Goal: Transaction & Acquisition: Purchase product/service

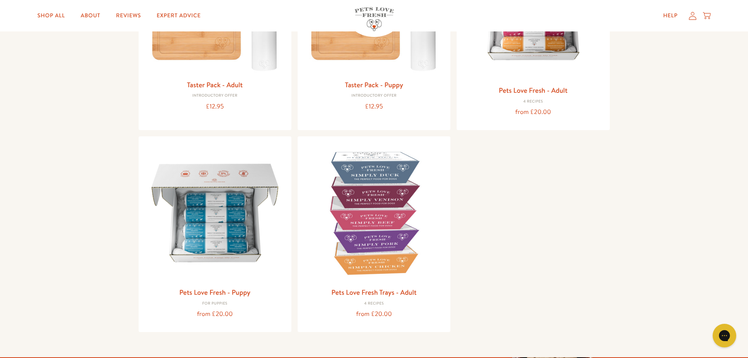
scroll to position [196, 0]
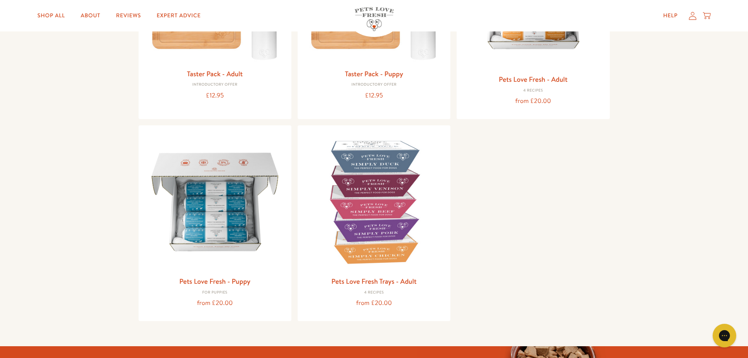
drag, startPoint x: 400, startPoint y: 171, endPoint x: 414, endPoint y: 174, distance: 14.3
click at [400, 171] on img at bounding box center [374, 202] width 140 height 140
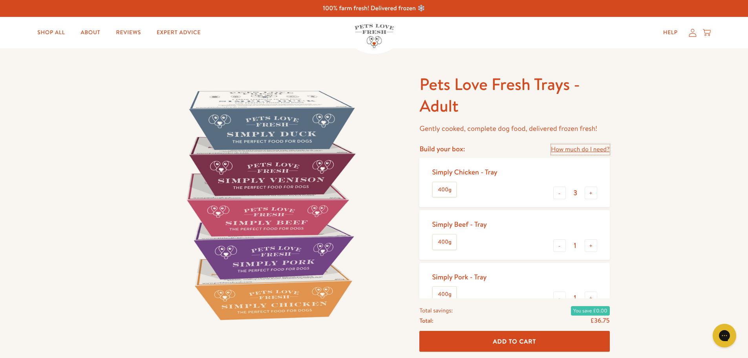
click at [561, 149] on link "How much do I need?" at bounding box center [580, 149] width 59 height 11
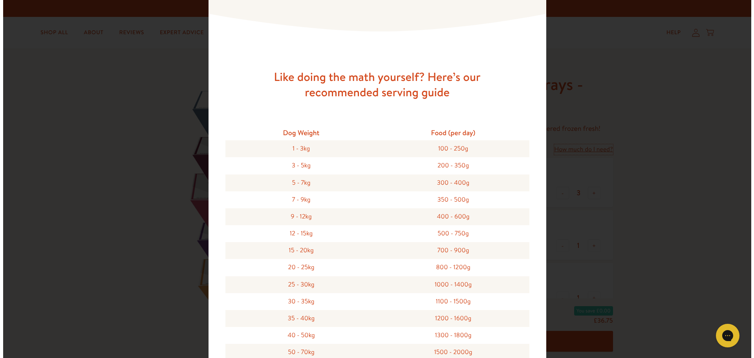
scroll to position [157, 0]
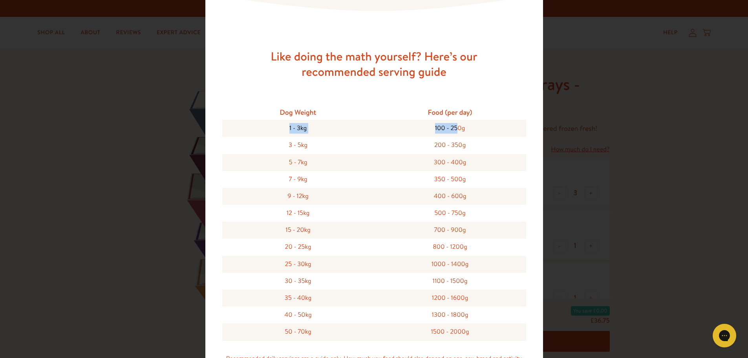
drag, startPoint x: 283, startPoint y: 128, endPoint x: 454, endPoint y: 131, distance: 170.5
click at [454, 131] on div "1 - 3kg 100 - 250g" at bounding box center [374, 128] width 304 height 17
drag, startPoint x: 286, startPoint y: 180, endPoint x: 463, endPoint y: 178, distance: 177.2
click at [463, 178] on div "7 - 9kg 350 - 500g" at bounding box center [374, 179] width 304 height 17
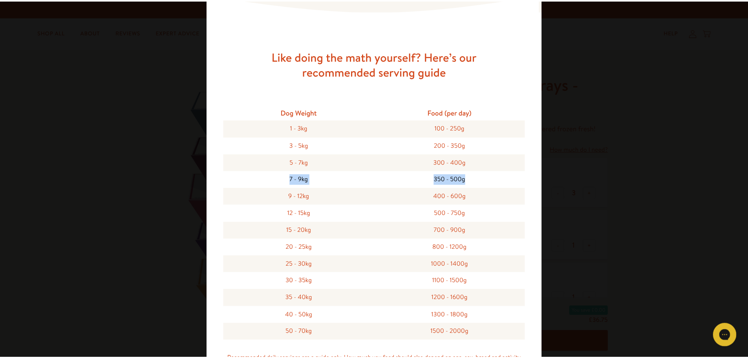
scroll to position [0, 0]
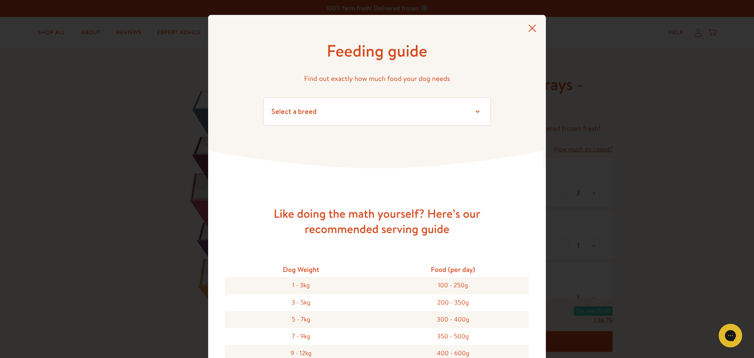
click at [531, 26] on icon at bounding box center [533, 28] width 8 height 7
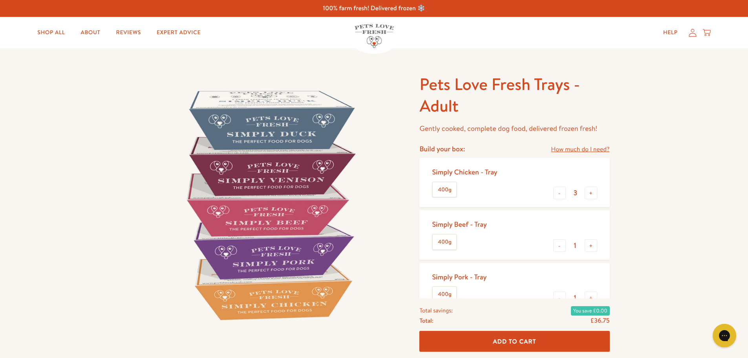
click at [562, 195] on button "-" at bounding box center [560, 193] width 13 height 13
type input "0"
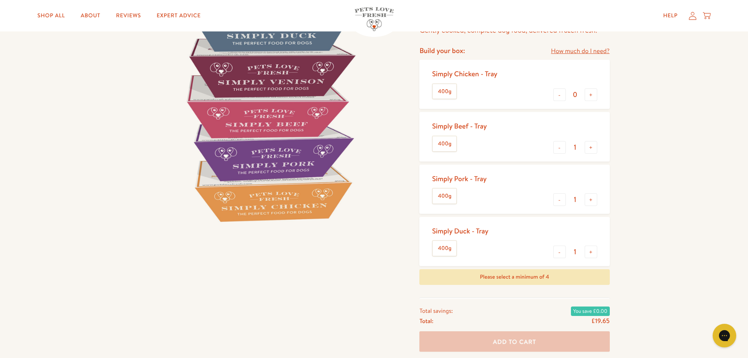
scroll to position [118, 0]
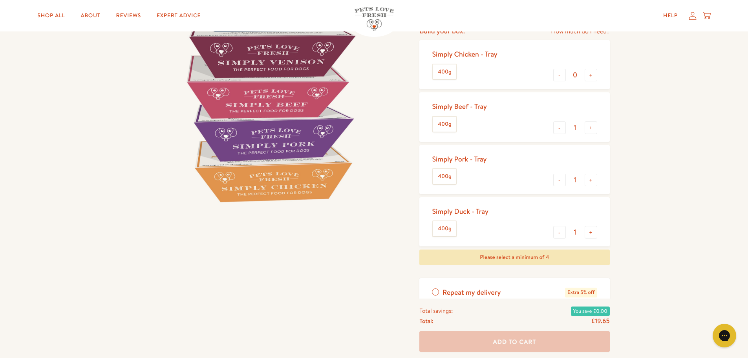
click at [595, 229] on button "+" at bounding box center [591, 232] width 13 height 13
type input "2"
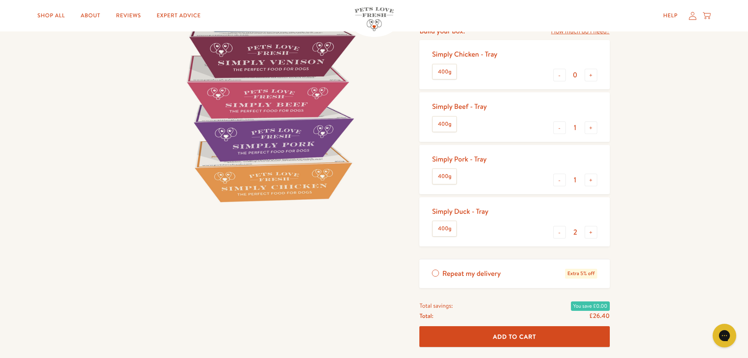
click at [592, 180] on button "+" at bounding box center [591, 180] width 13 height 13
type input "2"
click at [589, 127] on button "+" at bounding box center [591, 127] width 13 height 13
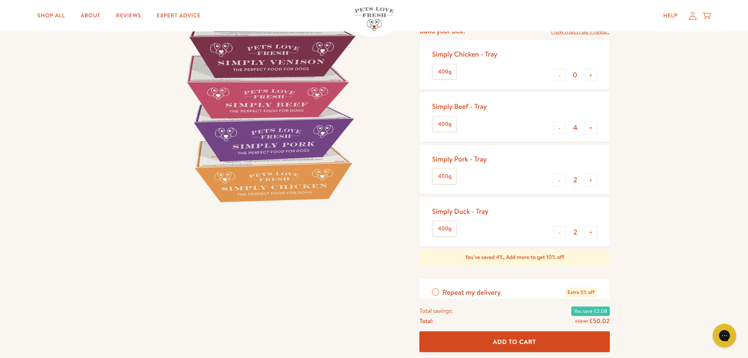
click at [589, 127] on button "+" at bounding box center [591, 127] width 13 height 13
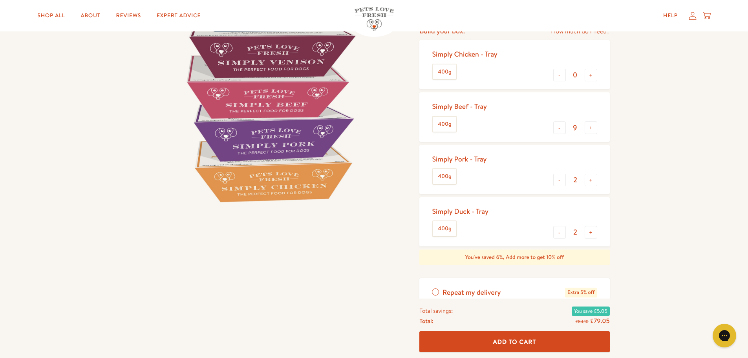
click at [589, 127] on button "+" at bounding box center [591, 127] width 13 height 13
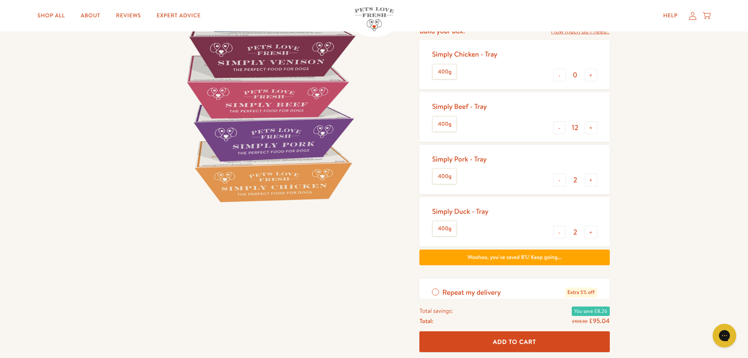
click at [589, 127] on button "+" at bounding box center [591, 127] width 13 height 13
type input "16"
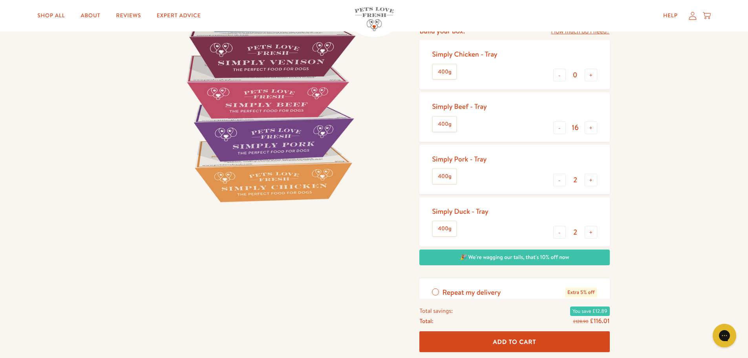
click at [589, 127] on button "+" at bounding box center [591, 127] width 13 height 13
click at [591, 128] on button "+" at bounding box center [591, 127] width 13 height 13
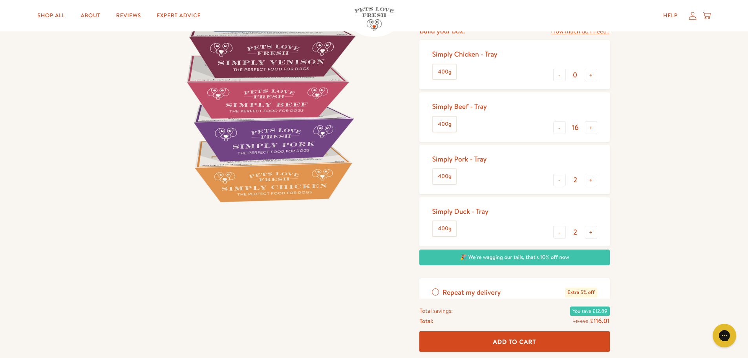
click at [591, 182] on button "+" at bounding box center [591, 180] width 13 height 13
type input "4"
click at [593, 232] on button "+" at bounding box center [591, 232] width 13 height 13
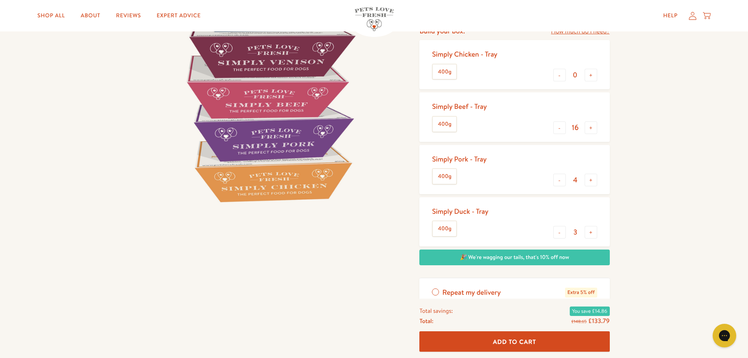
type input "4"
click at [592, 128] on button "+" at bounding box center [591, 127] width 13 height 13
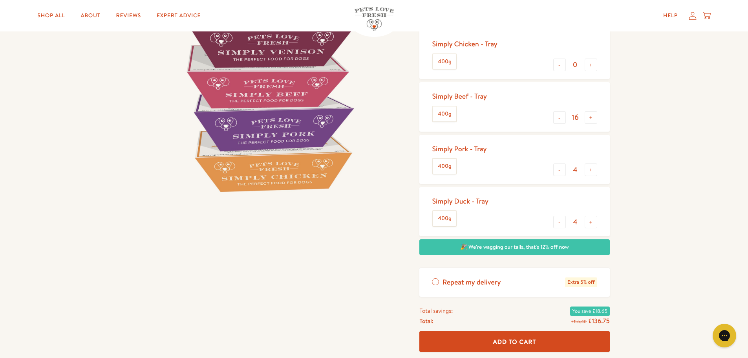
scroll to position [0, 0]
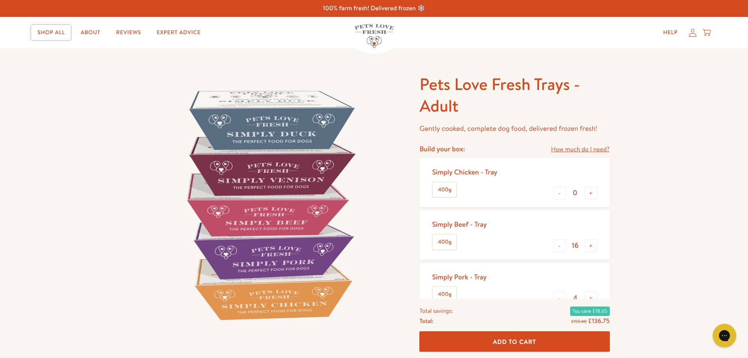
click at [54, 33] on link "Shop All" at bounding box center [51, 33] width 40 height 16
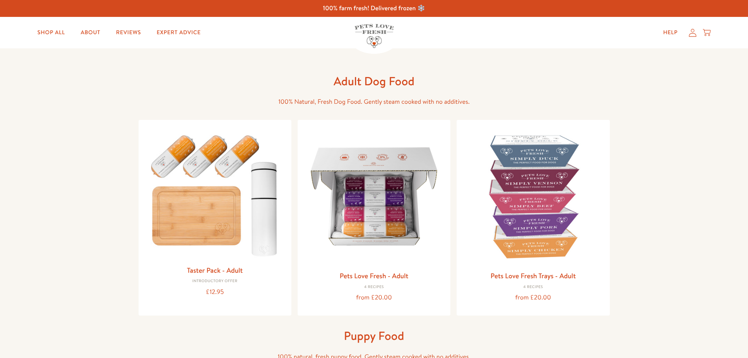
scroll to position [236, 0]
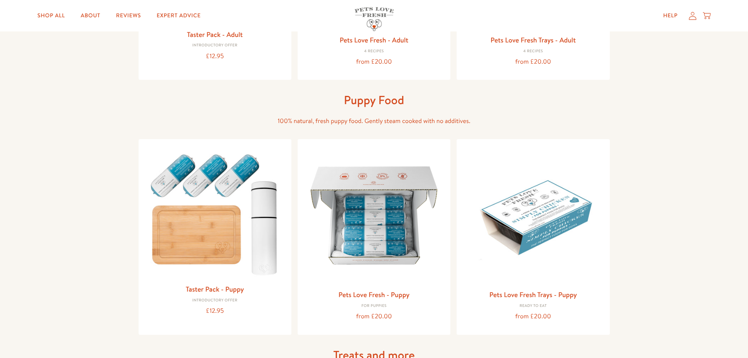
click at [542, 194] on img at bounding box center [533, 215] width 140 height 140
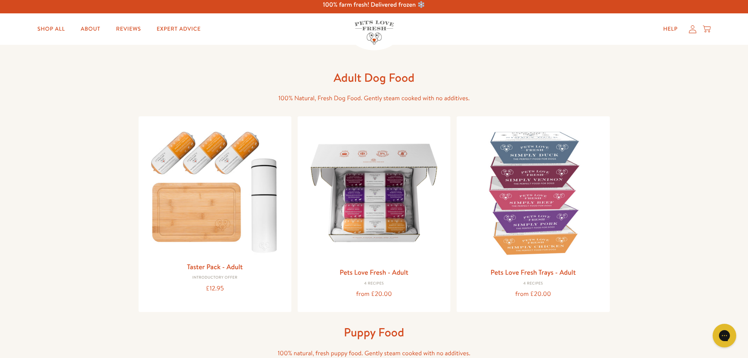
scroll to position [0, 0]
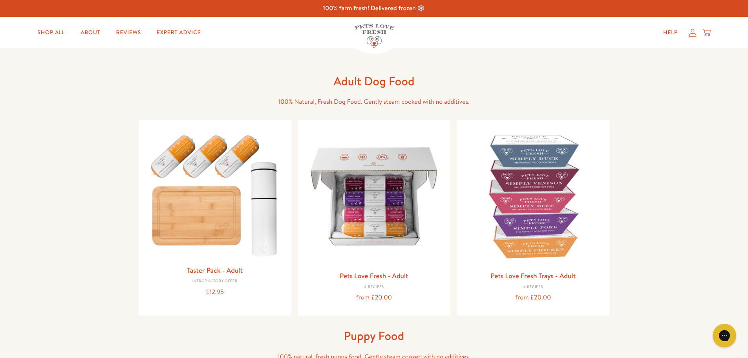
click at [482, 273] on h3 "Pets Love Fresh Trays - Adult" at bounding box center [533, 276] width 140 height 12
click at [502, 271] on link "Pets Love Fresh Trays - Adult" at bounding box center [533, 276] width 85 height 10
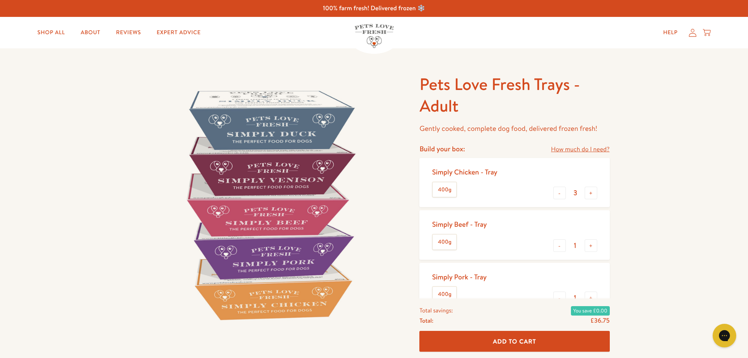
click at [559, 193] on button "-" at bounding box center [560, 193] width 13 height 13
type input "0"
click at [559, 193] on button "-" at bounding box center [560, 193] width 13 height 13
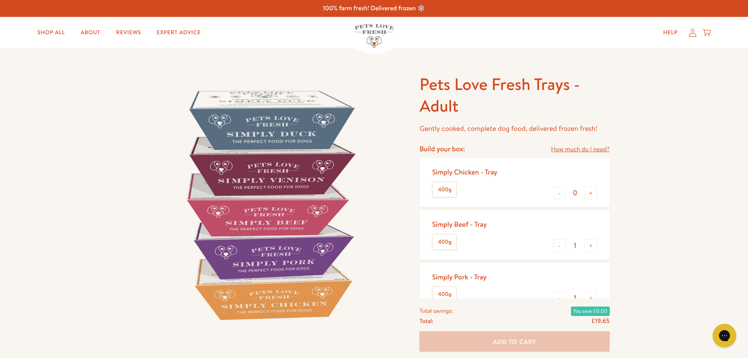
click at [559, 193] on button "-" at bounding box center [560, 193] width 13 height 13
click at [589, 248] on button "+" at bounding box center [591, 245] width 13 height 13
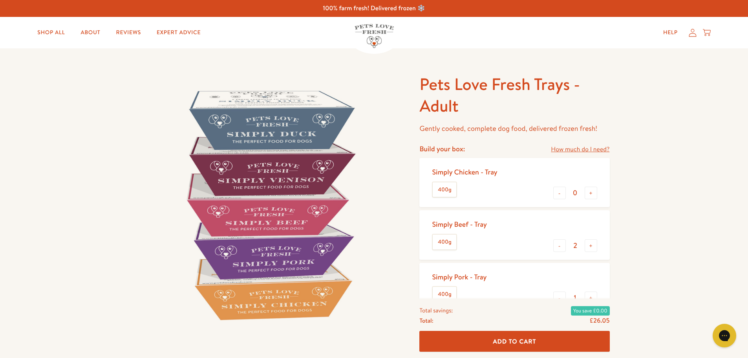
click at [589, 248] on button "+" at bounding box center [591, 245] width 13 height 13
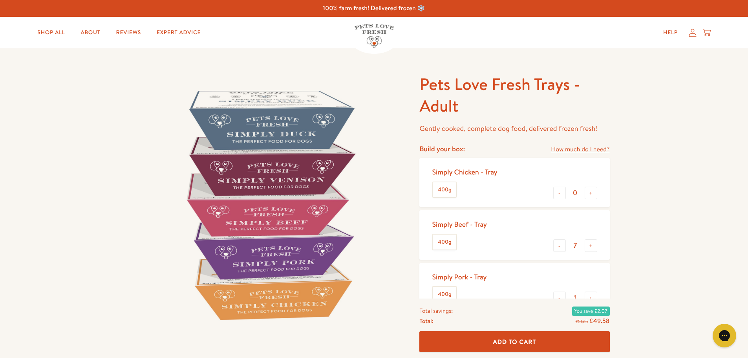
click at [589, 248] on button "+" at bounding box center [591, 245] width 13 height 13
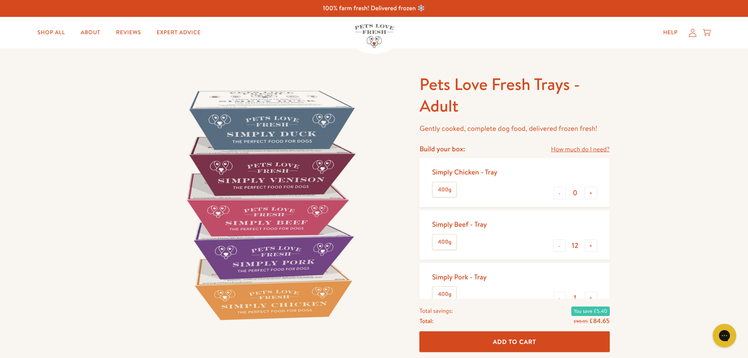
click at [589, 248] on button "+" at bounding box center [591, 245] width 13 height 13
type input "16"
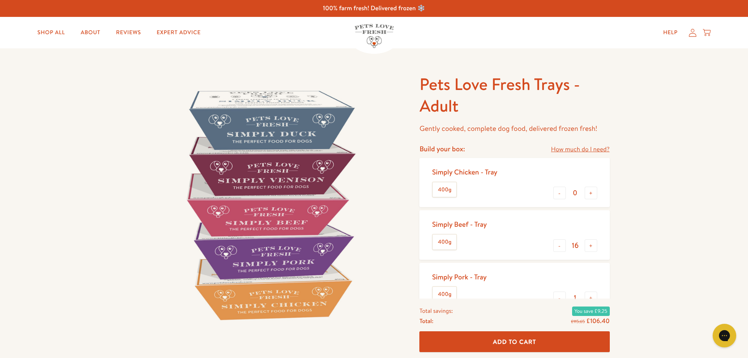
click at [589, 248] on button "+" at bounding box center [591, 245] width 13 height 13
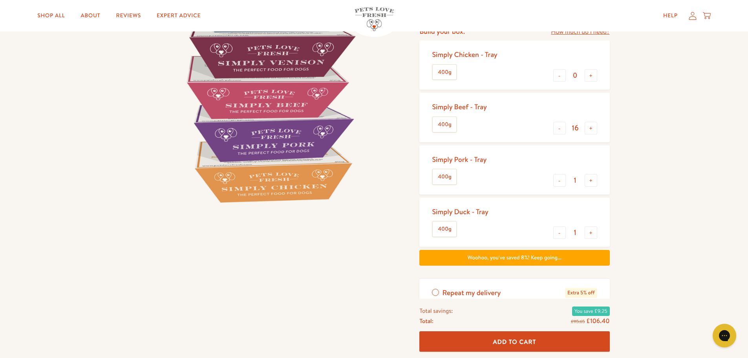
scroll to position [118, 0]
click at [595, 177] on button "+" at bounding box center [591, 180] width 13 height 13
click at [594, 177] on button "+" at bounding box center [591, 180] width 13 height 13
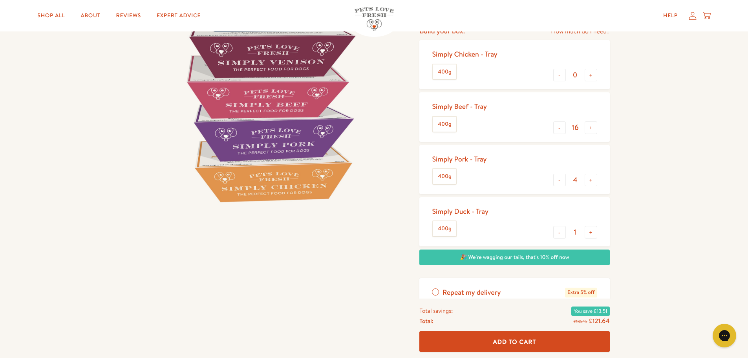
click at [594, 177] on button "+" at bounding box center [591, 180] width 13 height 13
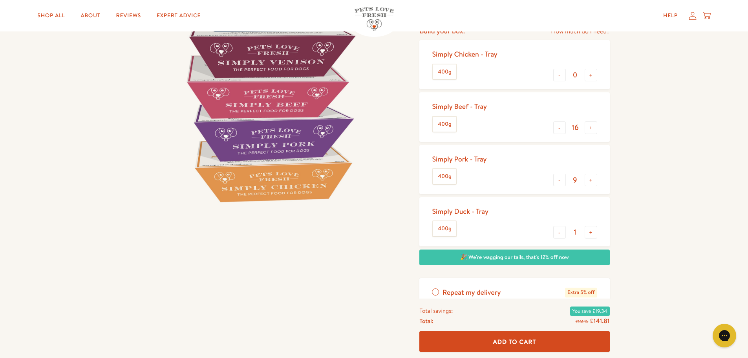
click at [594, 177] on button "+" at bounding box center [591, 180] width 13 height 13
type input "12"
click at [592, 228] on button "+" at bounding box center [591, 232] width 13 height 13
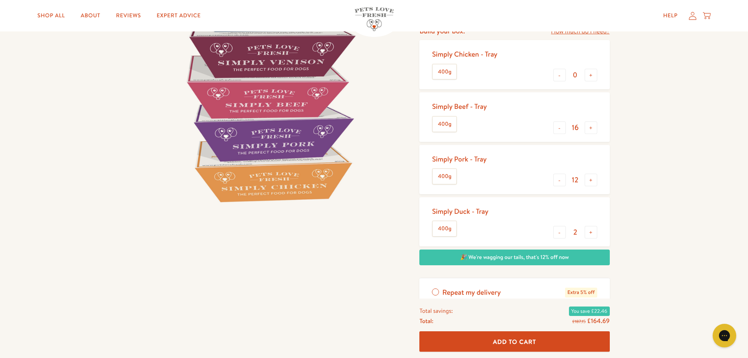
click at [592, 228] on button "+" at bounding box center [591, 232] width 13 height 13
type input "5"
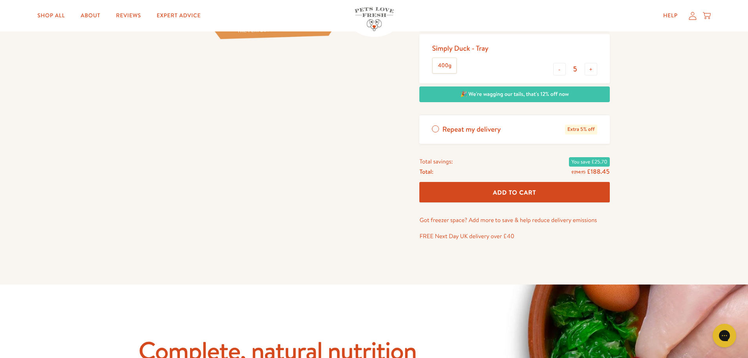
scroll to position [196, 0]
